Goal: Information Seeking & Learning: Learn about a topic

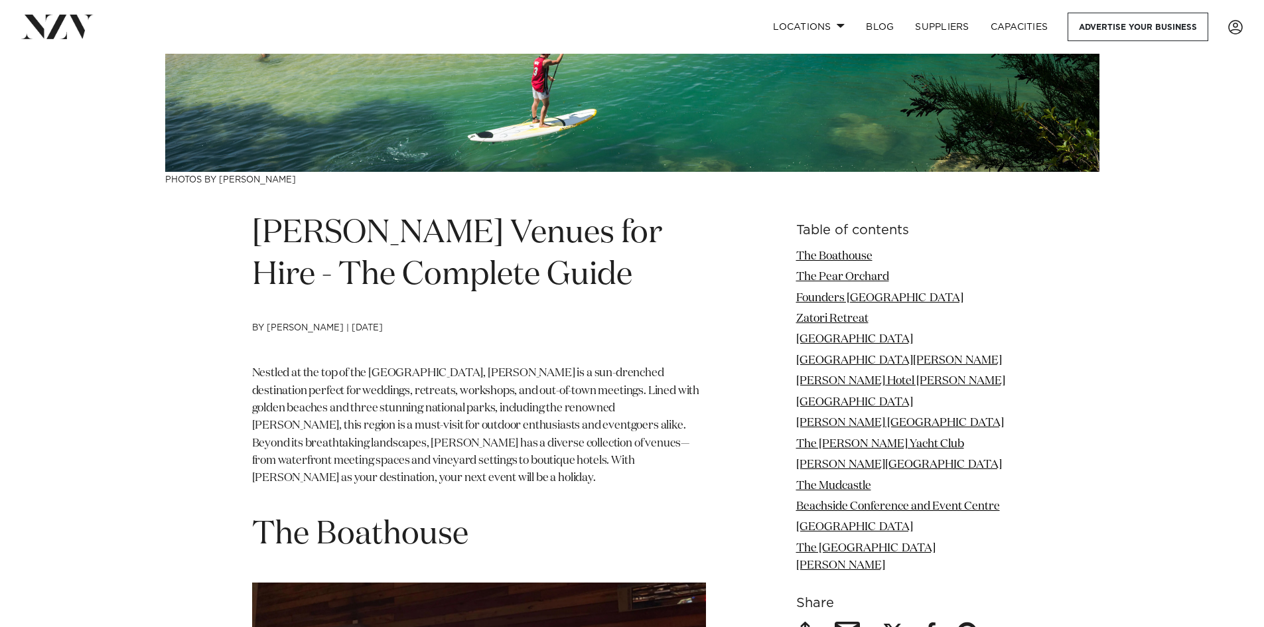
scroll to position [531, 0]
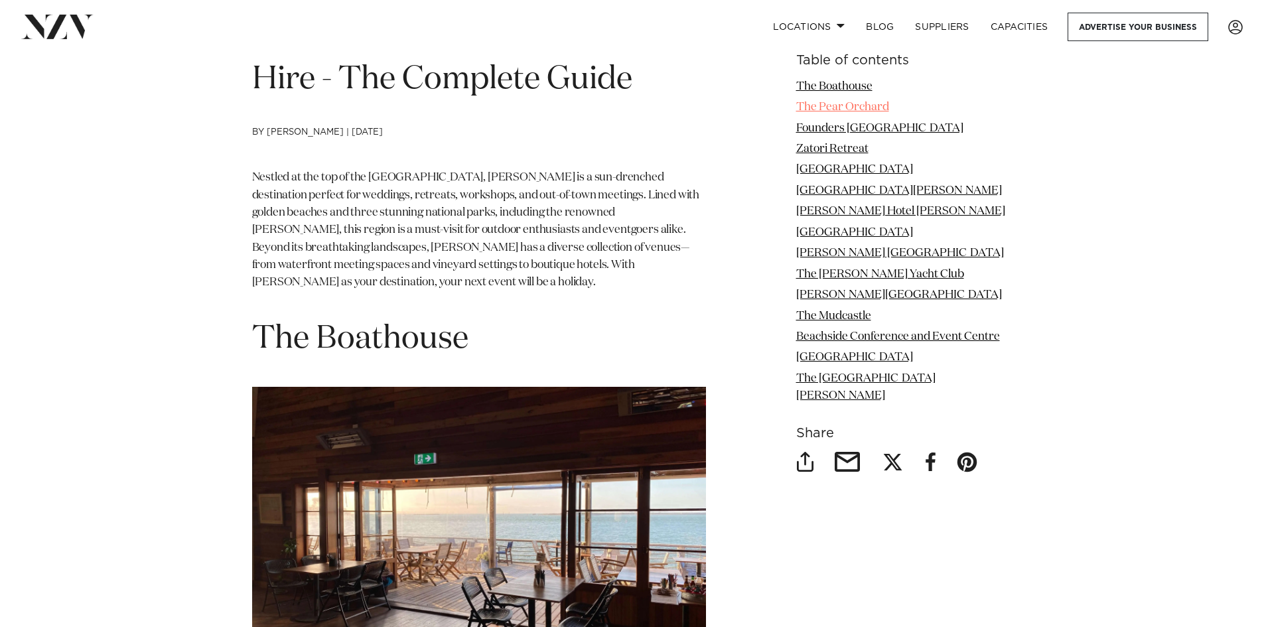
click at [866, 108] on link "The Pear Orchard" at bounding box center [843, 107] width 93 height 11
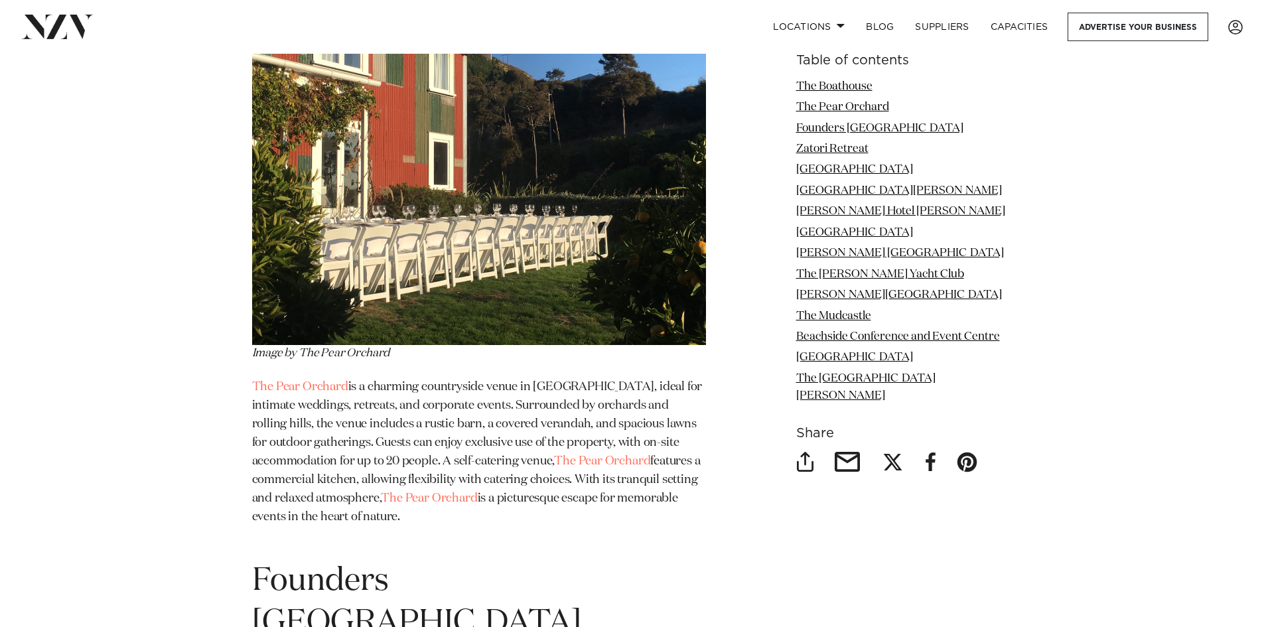
scroll to position [1554, 0]
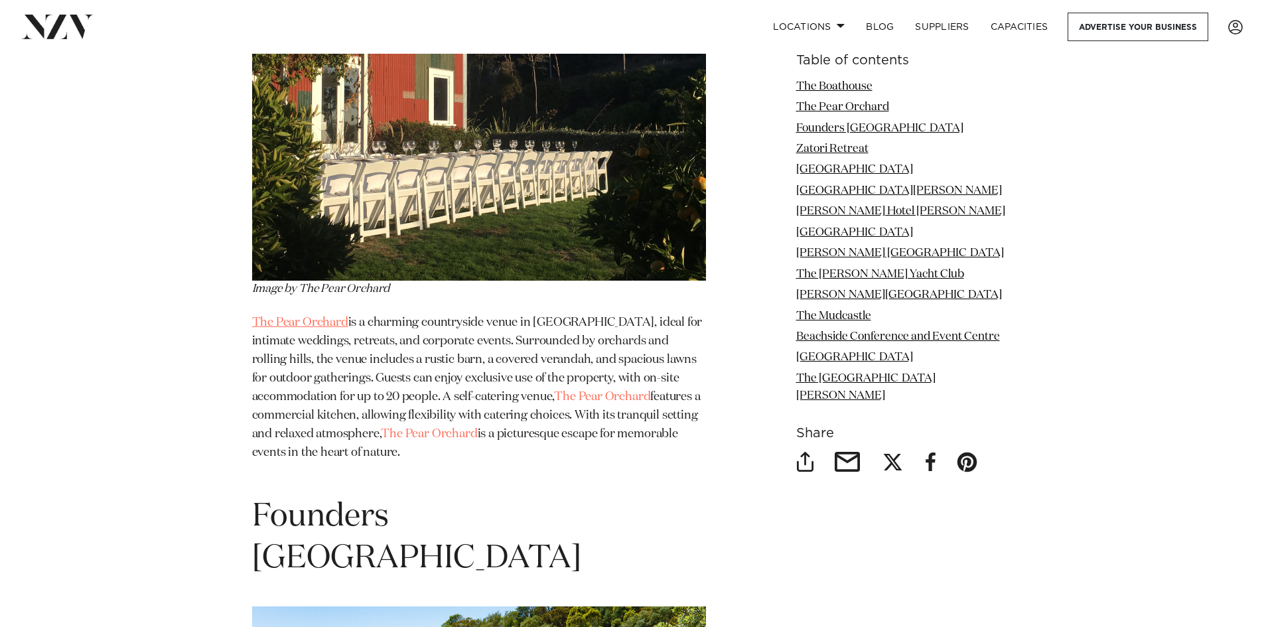
click at [307, 317] on link "The Pear Orchard" at bounding box center [300, 323] width 96 height 12
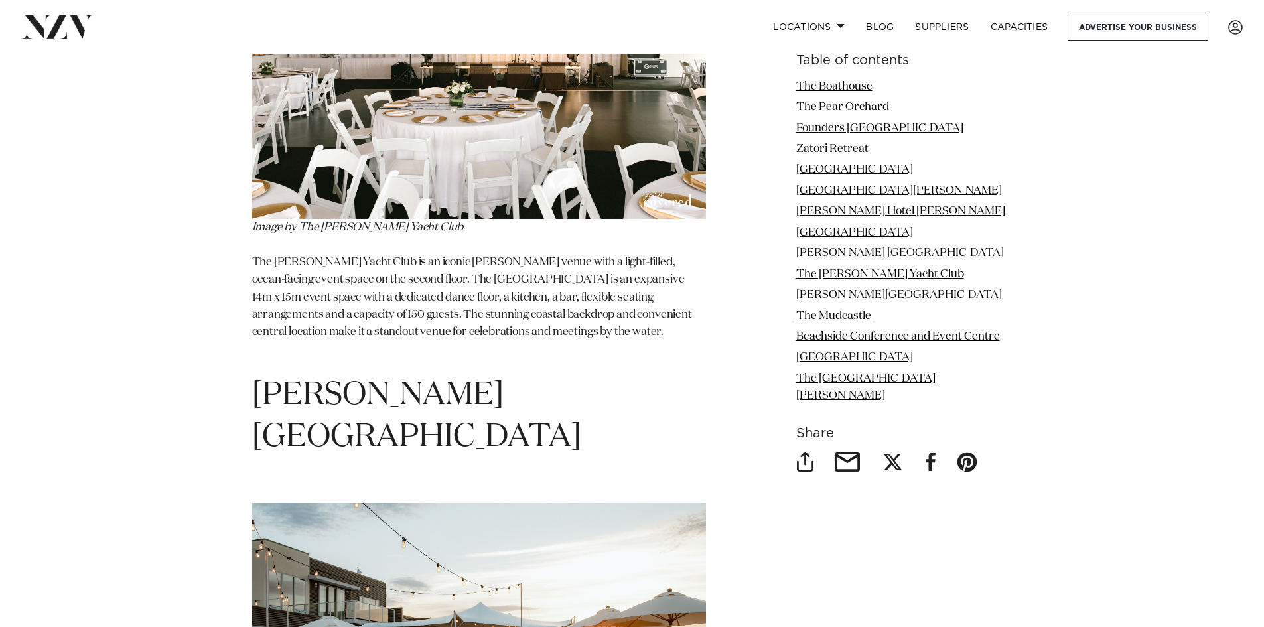
scroll to position [6399, 0]
click at [835, 301] on link "[PERSON_NAME][GEOGRAPHIC_DATA]" at bounding box center [900, 294] width 206 height 11
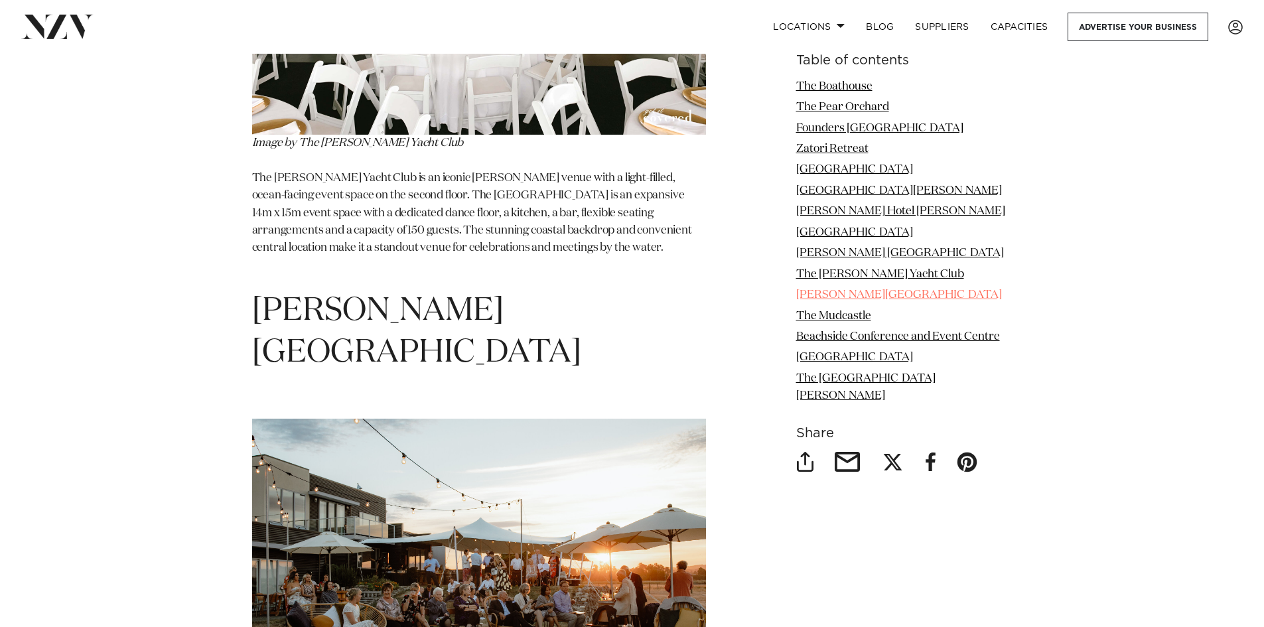
scroll to position [6490, 0]
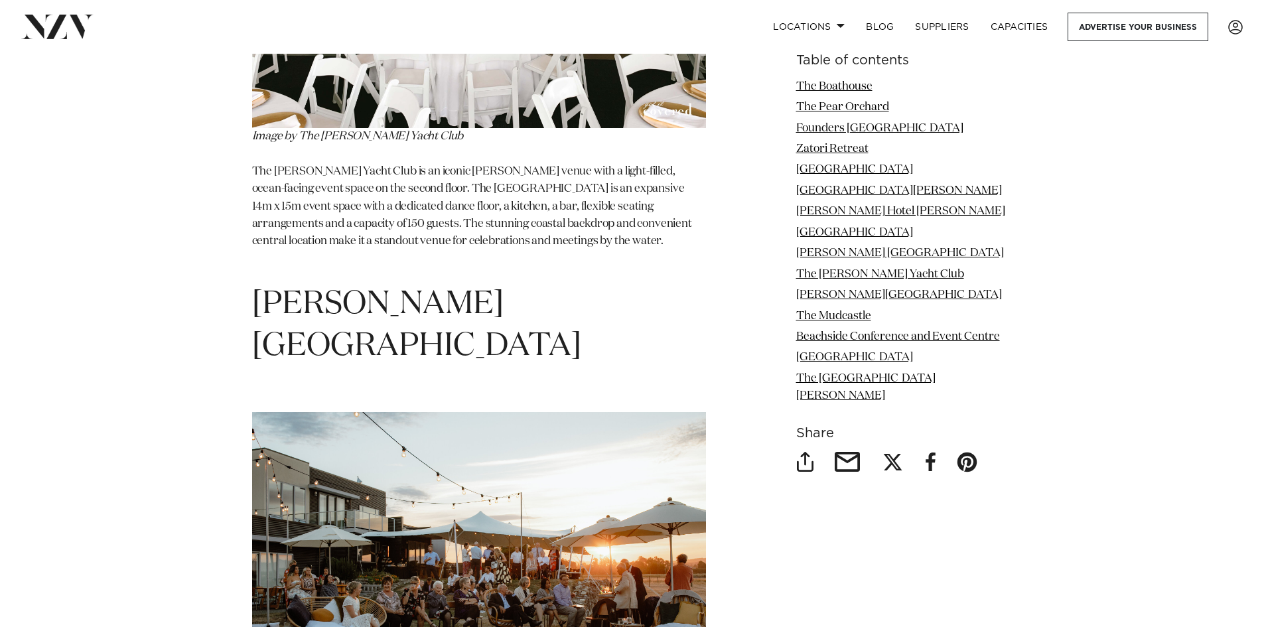
click at [848, 322] on link "The Mudcastle" at bounding box center [834, 316] width 75 height 11
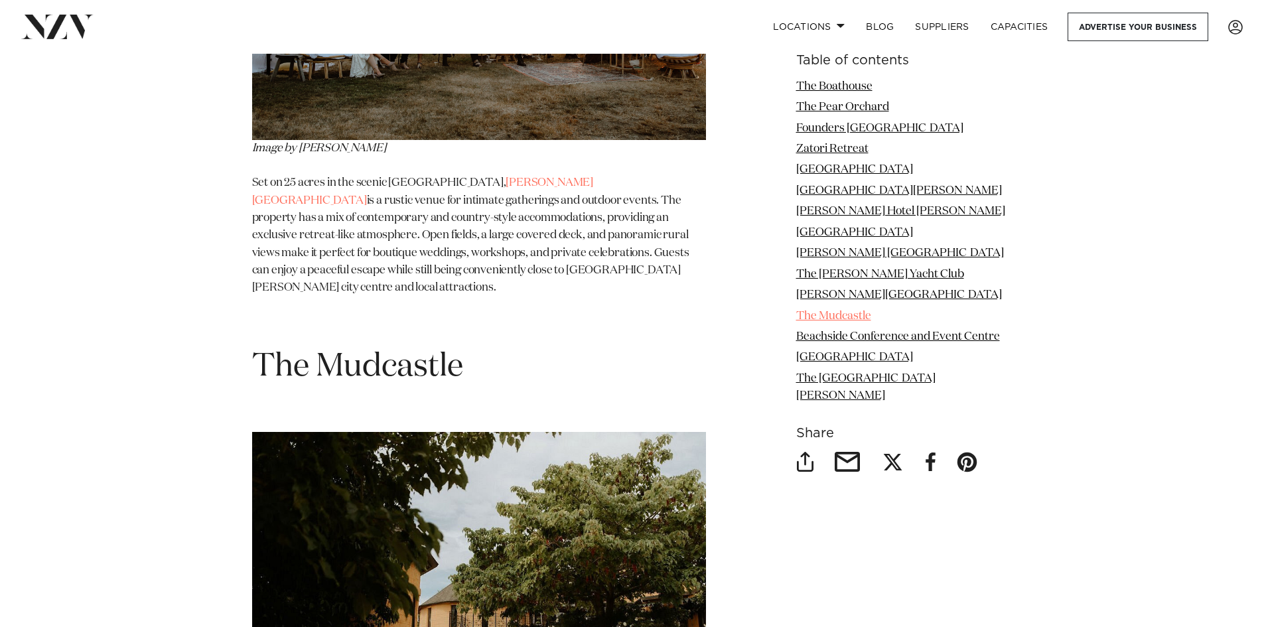
scroll to position [7068, 0]
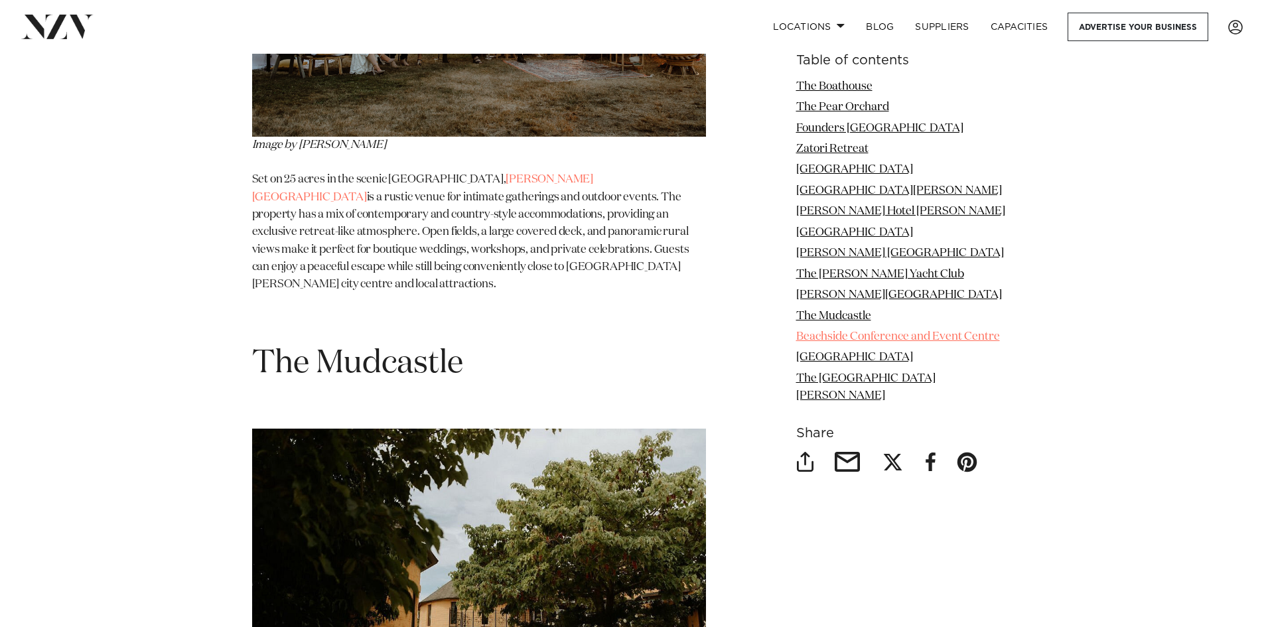
click at [852, 343] on link "Beachside Conference and Event Centre" at bounding box center [899, 336] width 204 height 11
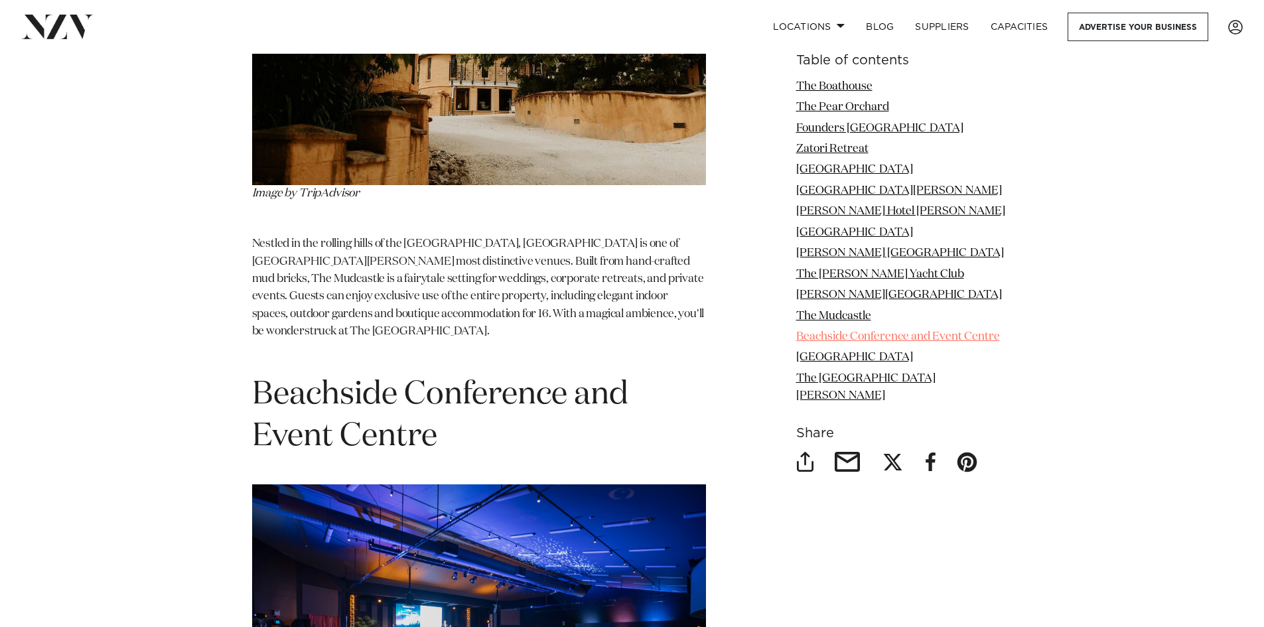
scroll to position [7628, 0]
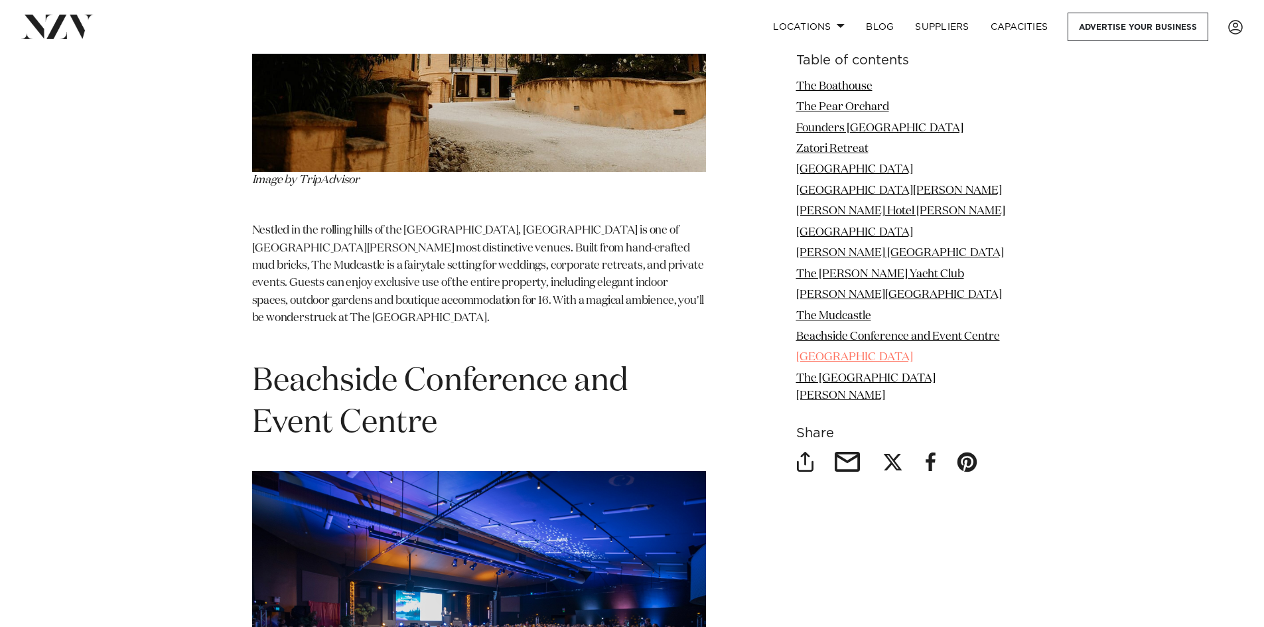
click at [850, 364] on link "[GEOGRAPHIC_DATA]" at bounding box center [855, 357] width 117 height 11
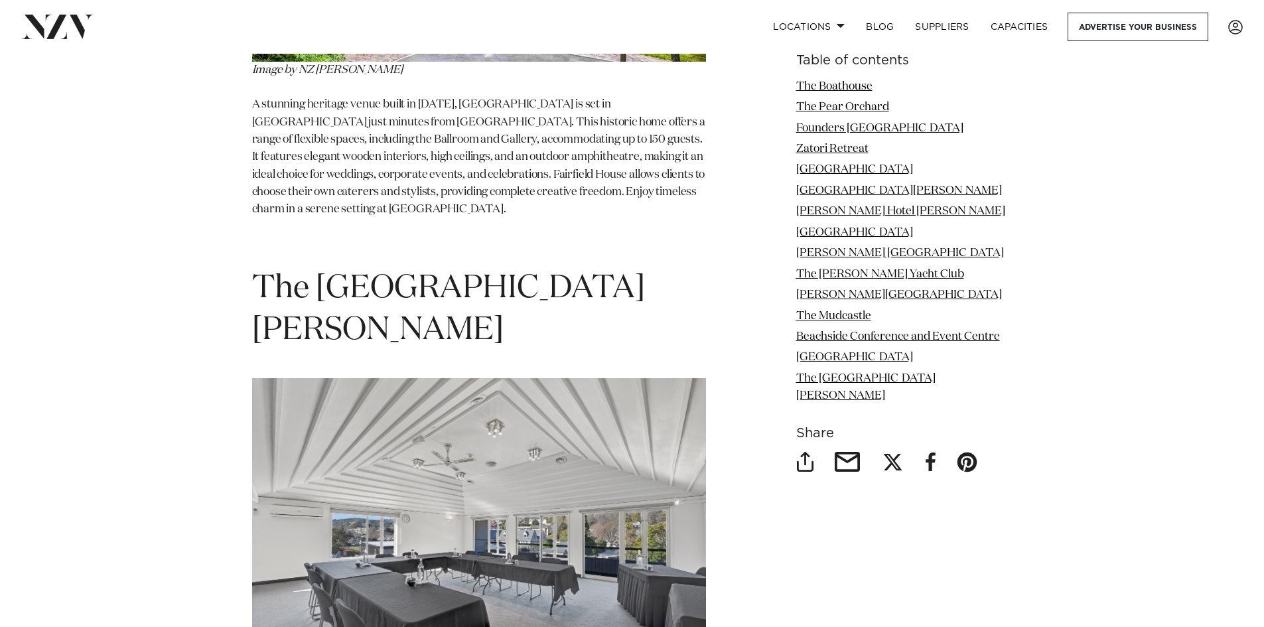
scroll to position [9078, 0]
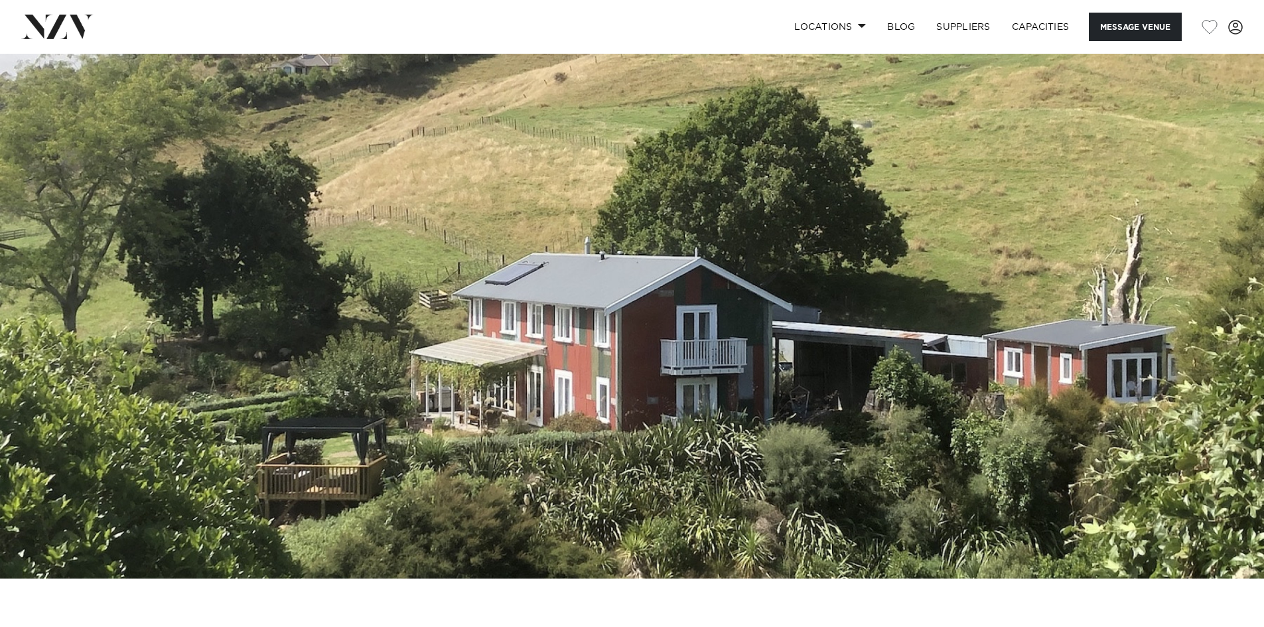
scroll to position [66, 0]
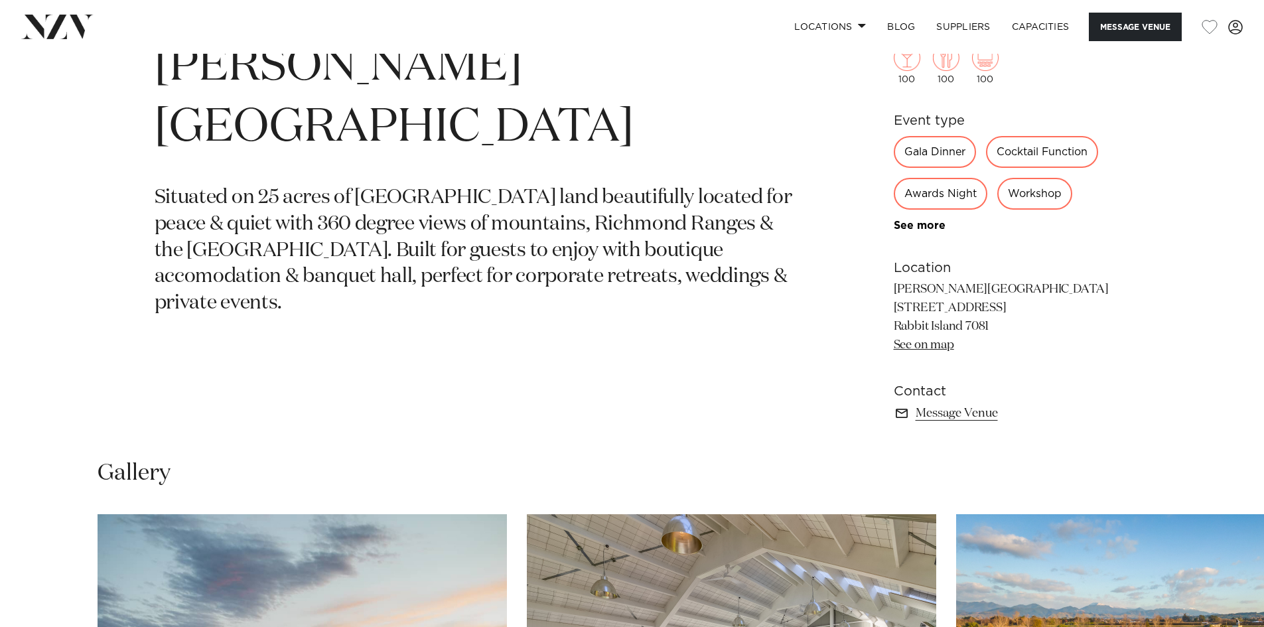
scroll to position [597, 0]
